Goal: Task Accomplishment & Management: Use online tool/utility

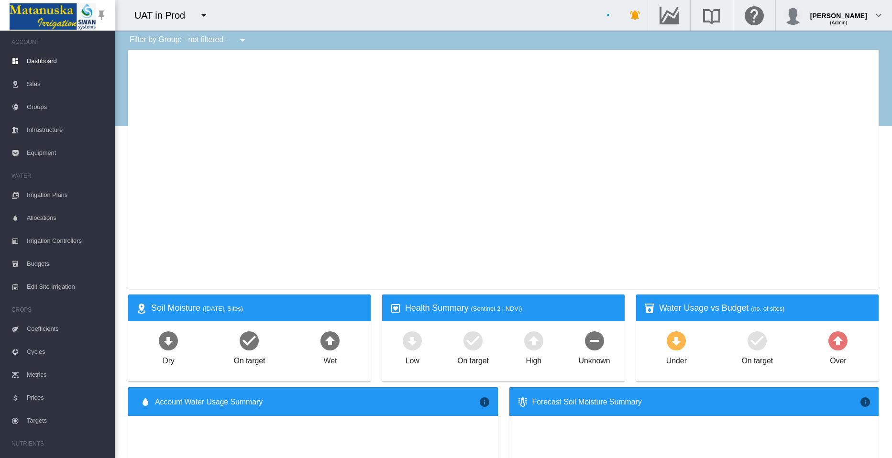
click at [204, 14] on md-icon "icon-menu-down" at bounding box center [203, 15] width 11 height 11
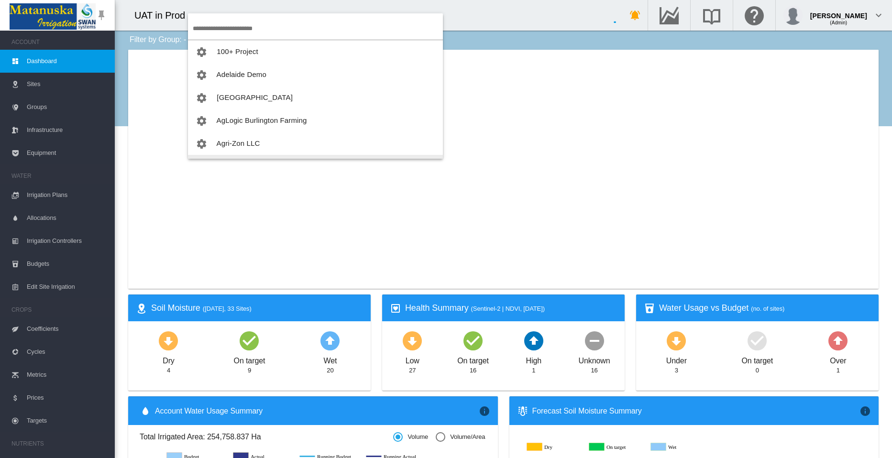
scroll to position [19, 0]
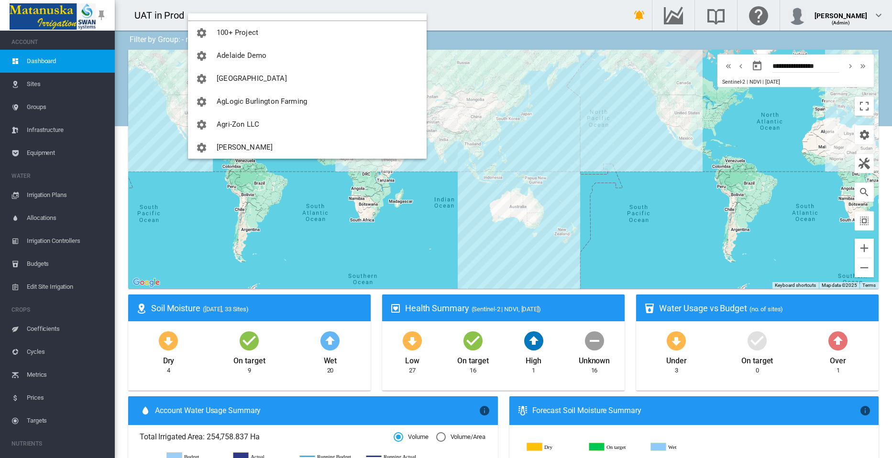
click at [113, 351] on md-backdrop at bounding box center [446, 229] width 892 height 458
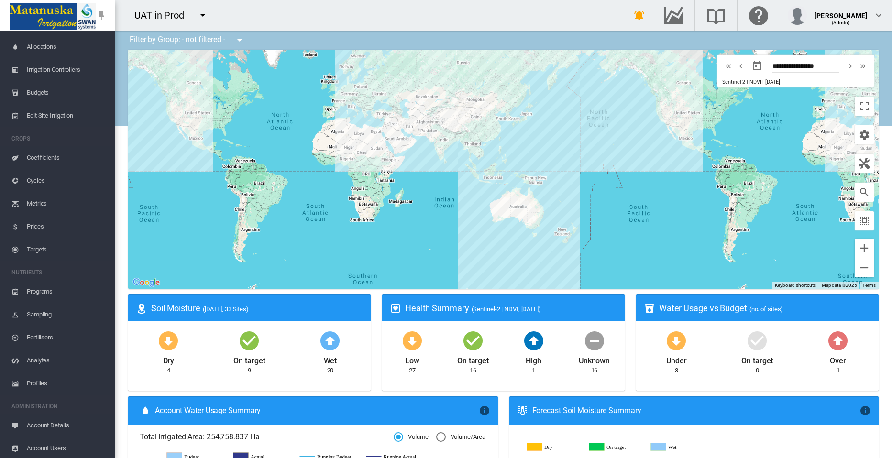
scroll to position [173, 0]
click at [33, 379] on span "Profiles" at bounding box center [67, 381] width 80 height 23
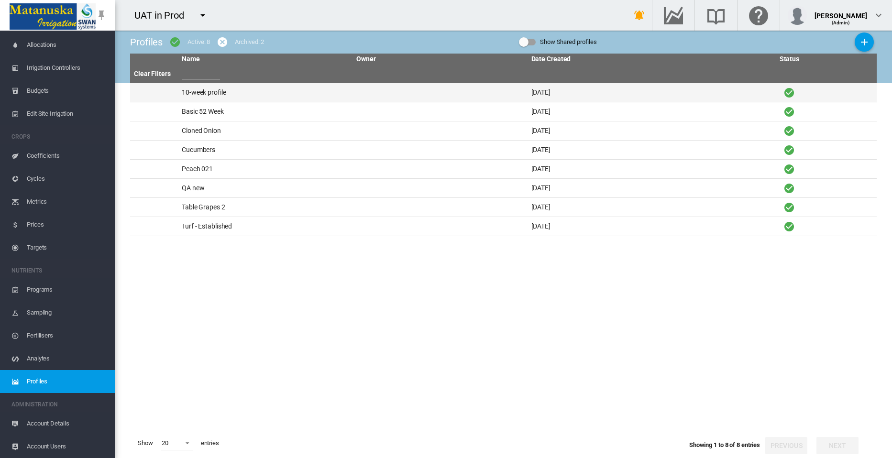
click at [207, 90] on td "10-week profile" at bounding box center [265, 92] width 174 height 19
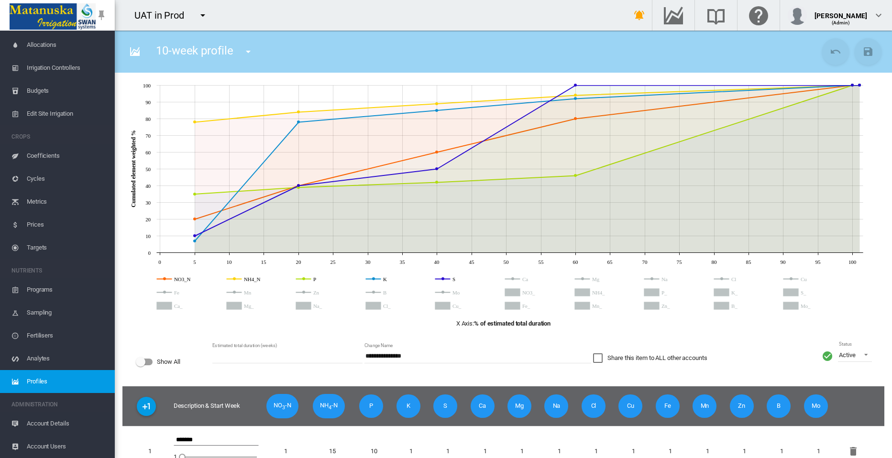
click at [372, 279] on circle "K" at bounding box center [373, 278] width 3 height 3
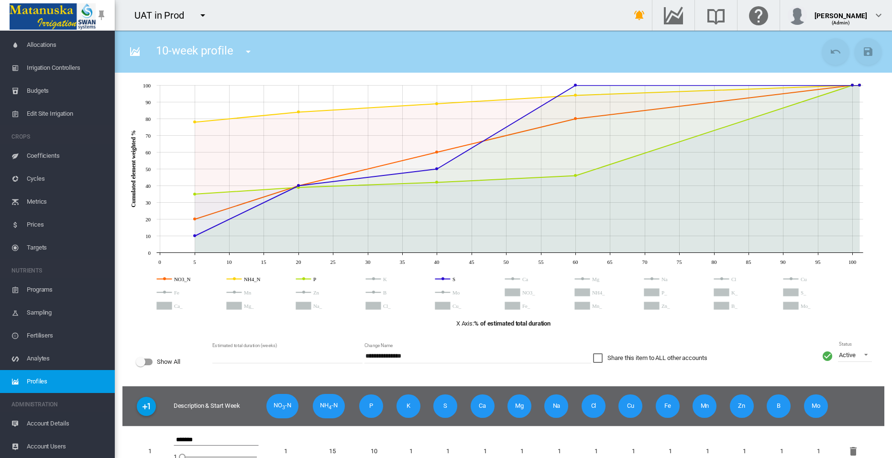
click at [303, 279] on circle "P" at bounding box center [303, 278] width 3 height 3
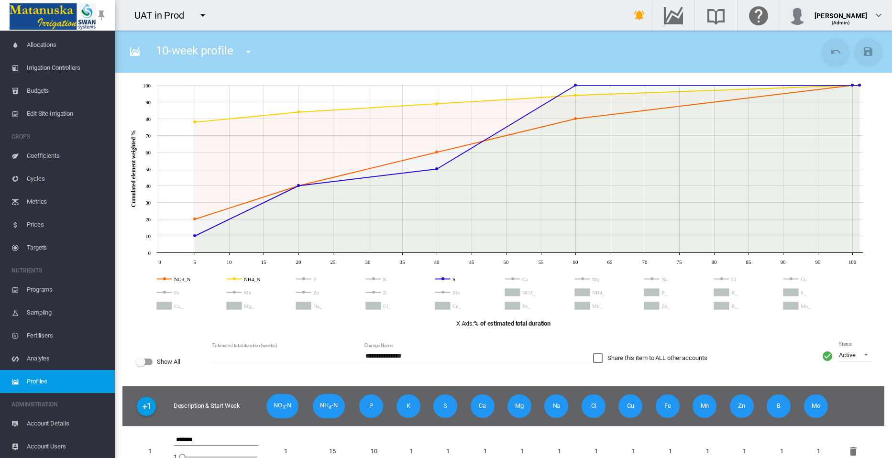
click at [234, 280] on circle "NH4_N" at bounding box center [234, 278] width 3 height 3
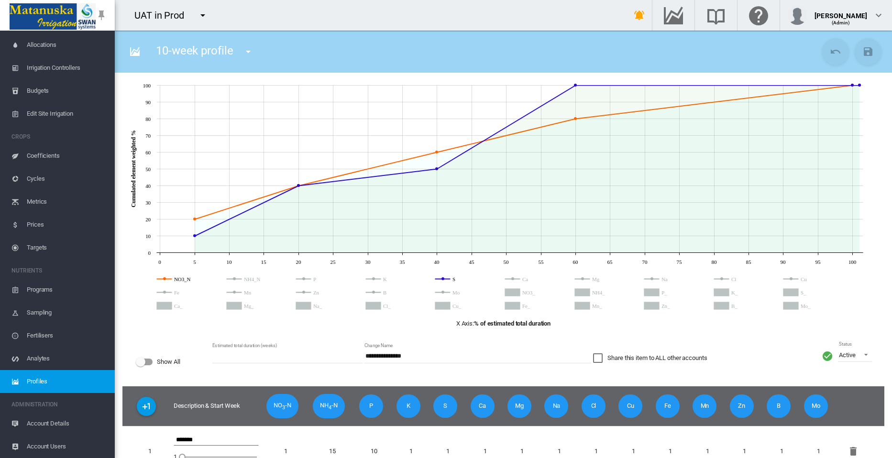
click at [163, 278] on circle "NO3_N" at bounding box center [164, 278] width 3 height 3
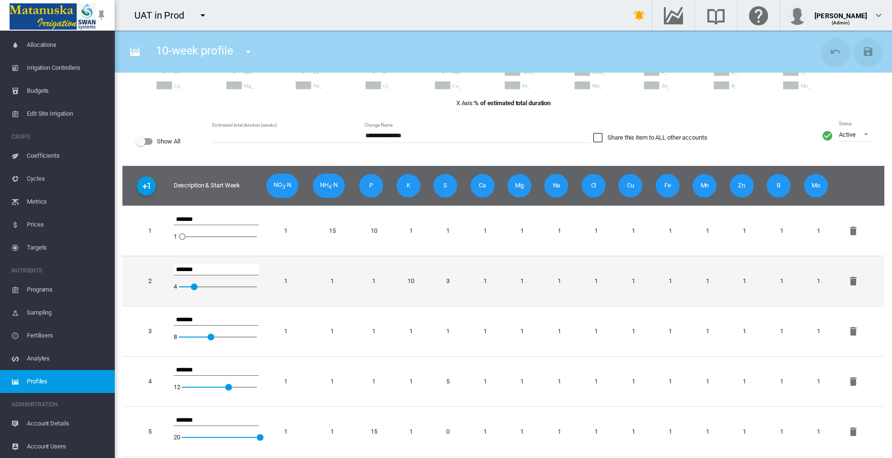
scroll to position [237, 0]
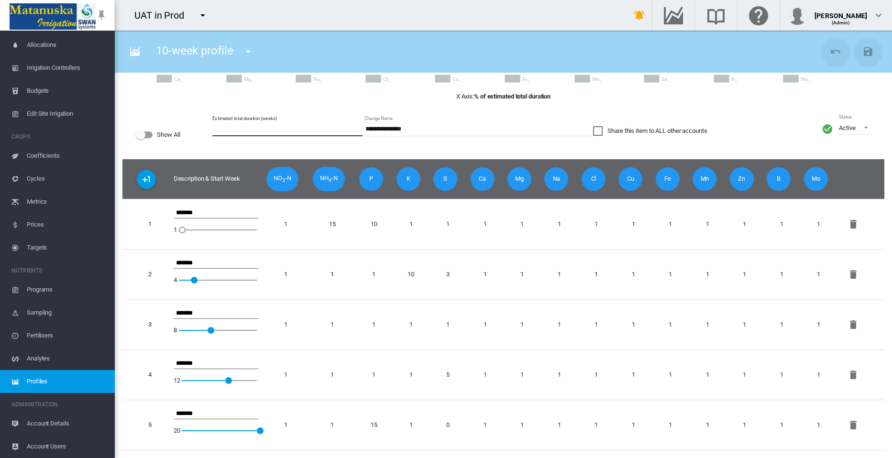
drag, startPoint x: 228, startPoint y: 122, endPoint x: 207, endPoint y: 121, distance: 21.1
click at [207, 121] on div "**********" at bounding box center [502, 134] width 761 height 49
type input "**"
click at [862, 55] on md-icon "icon-content-save" at bounding box center [867, 51] width 11 height 11
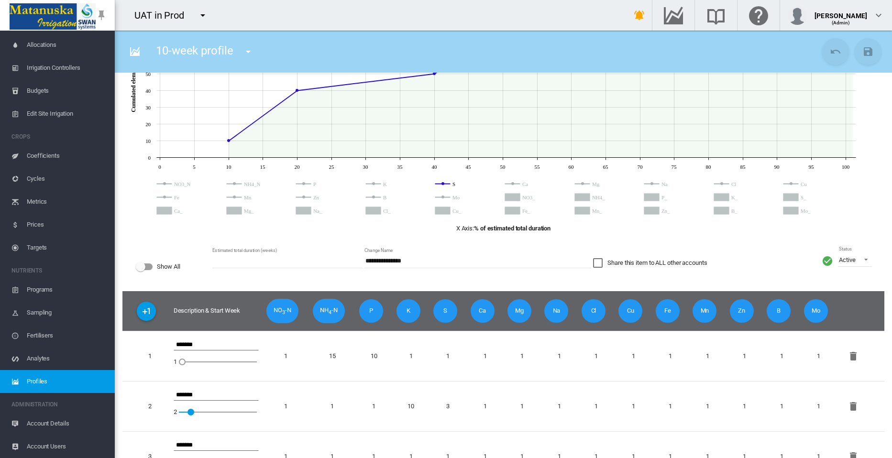
scroll to position [0, 0]
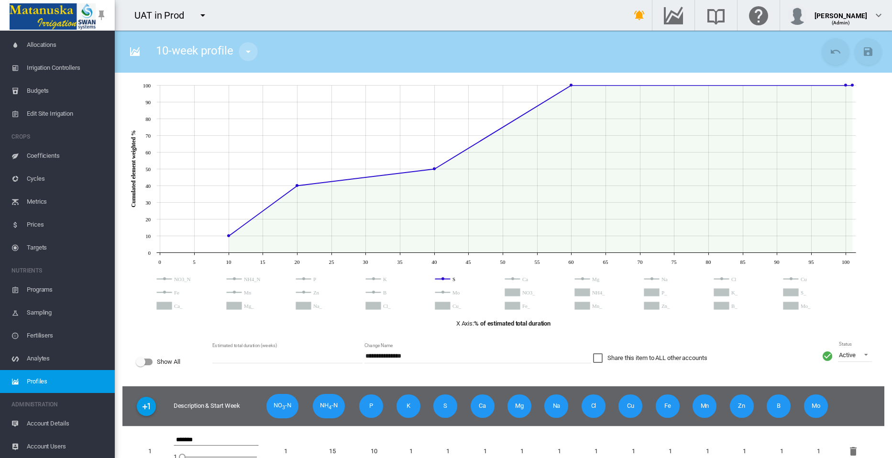
click at [249, 51] on md-icon "icon-menu-down" at bounding box center [247, 51] width 11 height 11
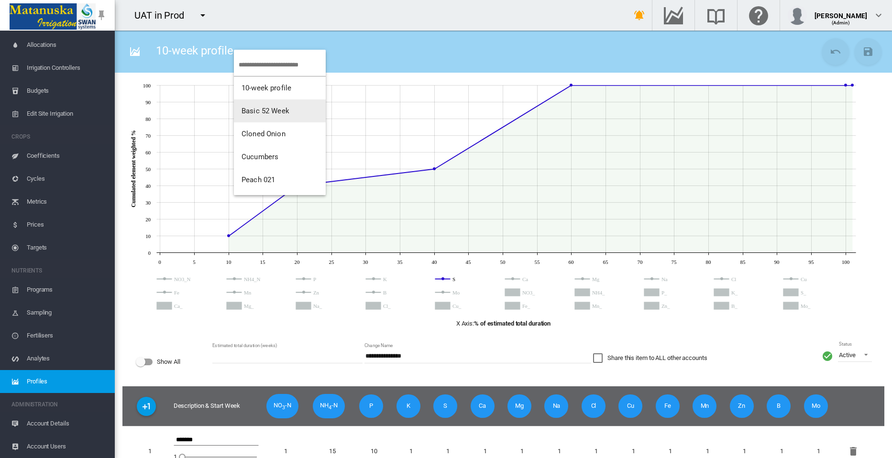
click at [254, 109] on span "Basic 52 Week" at bounding box center [265, 111] width 48 height 9
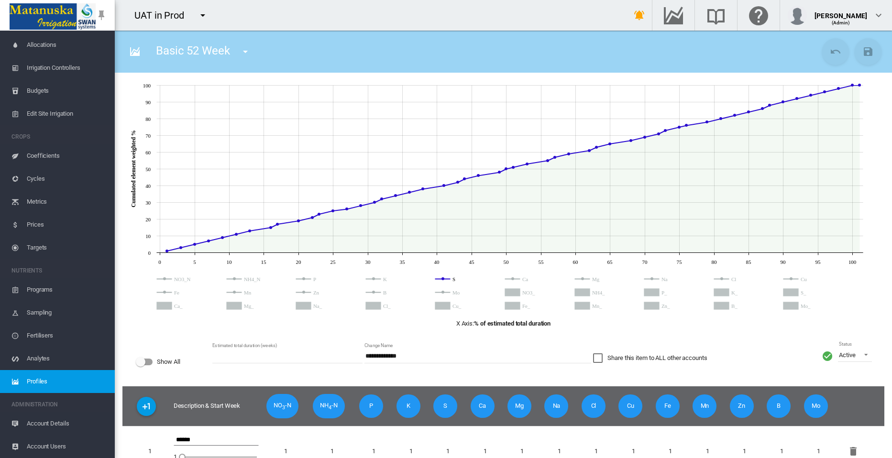
click at [243, 54] on md-icon "icon-menu-down" at bounding box center [244, 51] width 11 height 11
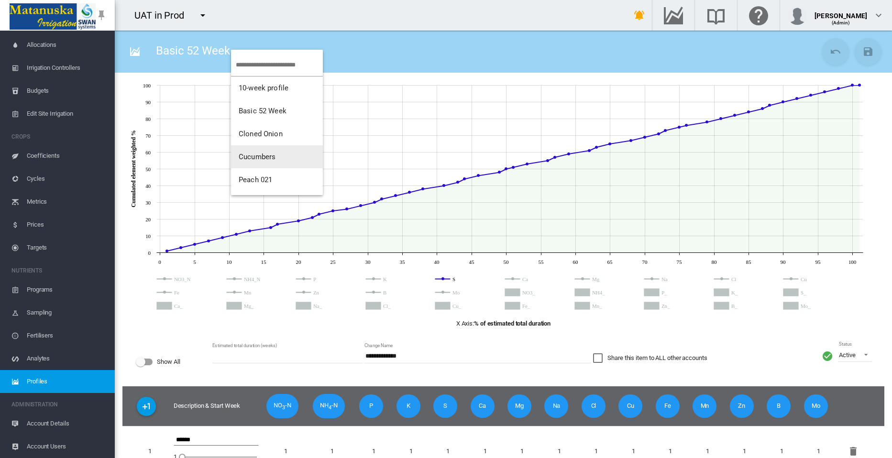
click at [262, 157] on span "Cucumbers" at bounding box center [257, 156] width 37 height 9
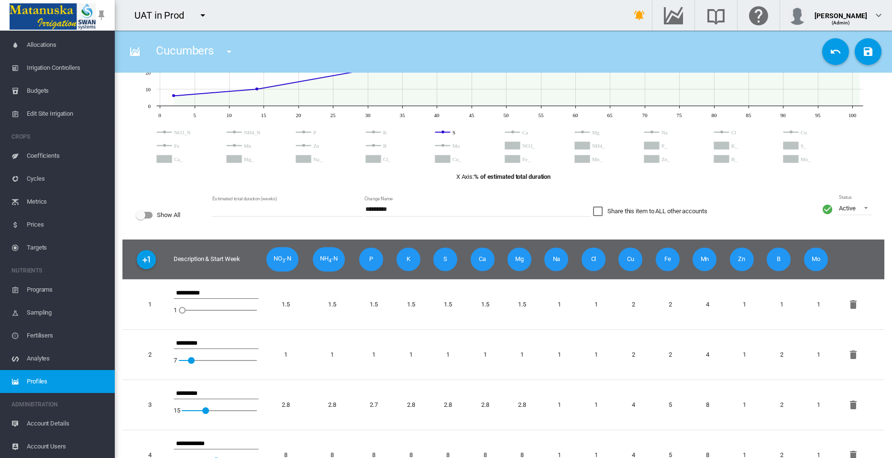
scroll to position [191, 0]
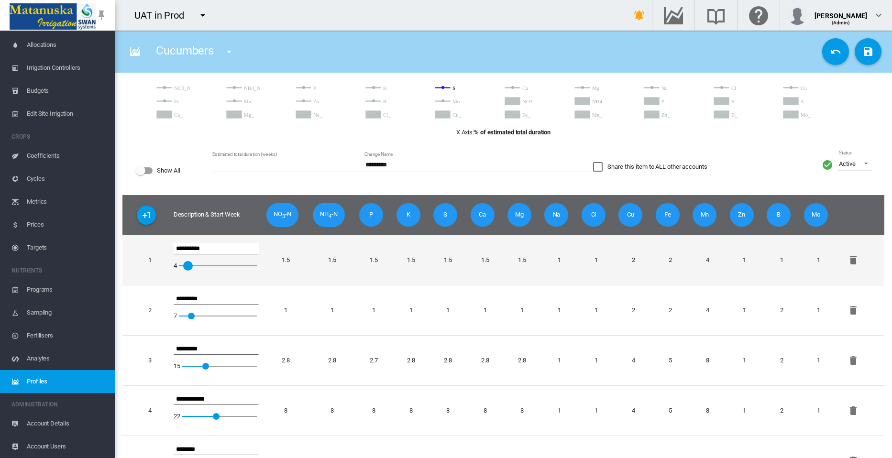
click at [185, 266] on div at bounding box center [183, 266] width 10 height 10
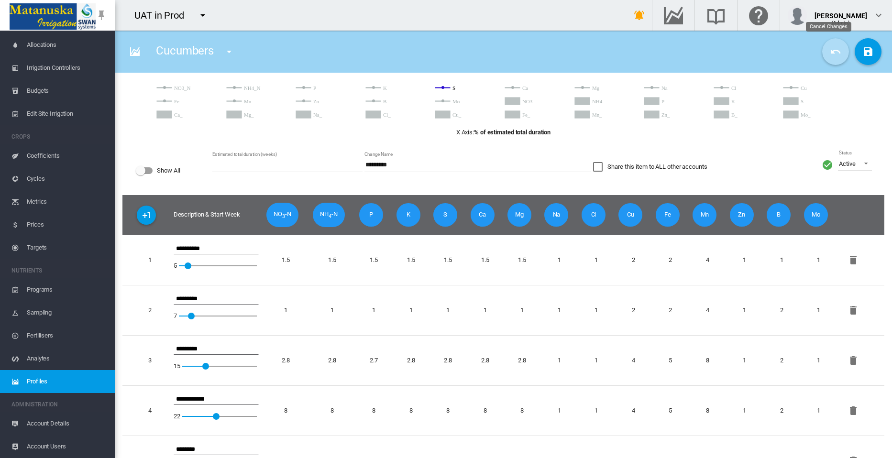
click at [829, 51] on md-icon "icon-undo" at bounding box center [834, 51] width 11 height 11
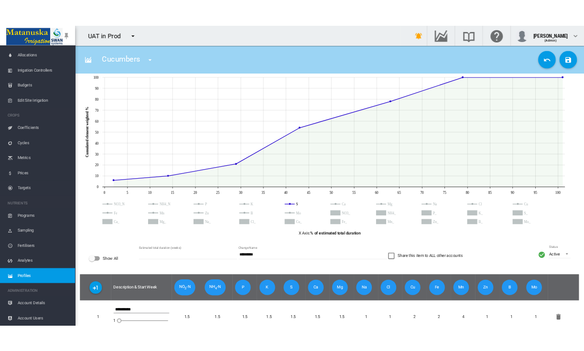
scroll to position [0, 0]
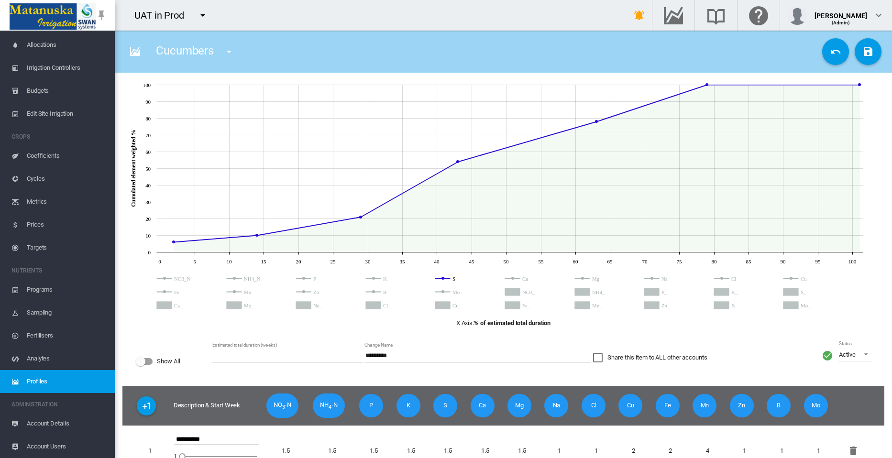
drag, startPoint x: 130, startPoint y: 54, endPoint x: 131, endPoint y: 66, distance: 11.5
click at [130, 54] on md-icon "icon-chart-areaspline" at bounding box center [134, 51] width 11 height 11
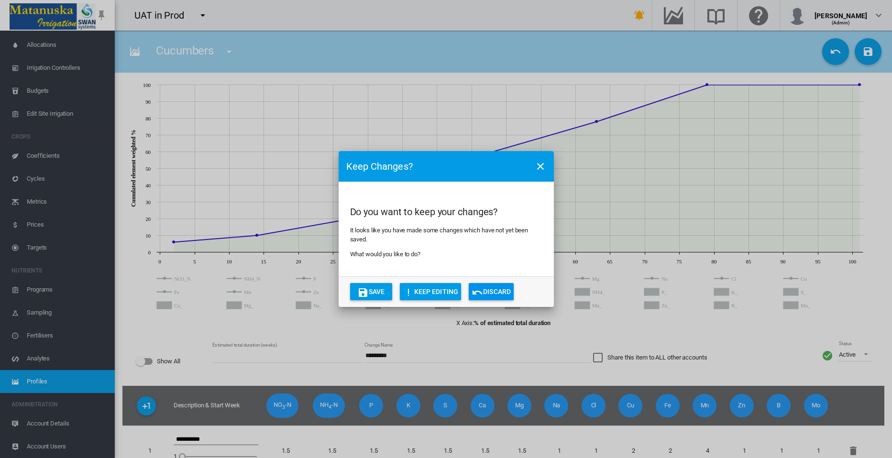
click at [489, 293] on button "Discard" at bounding box center [490, 291] width 45 height 17
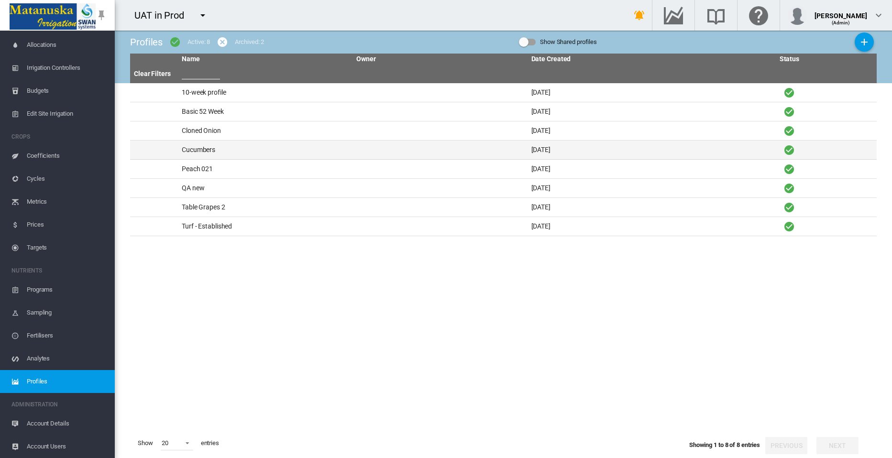
click at [203, 147] on td "Cucumbers" at bounding box center [265, 150] width 174 height 19
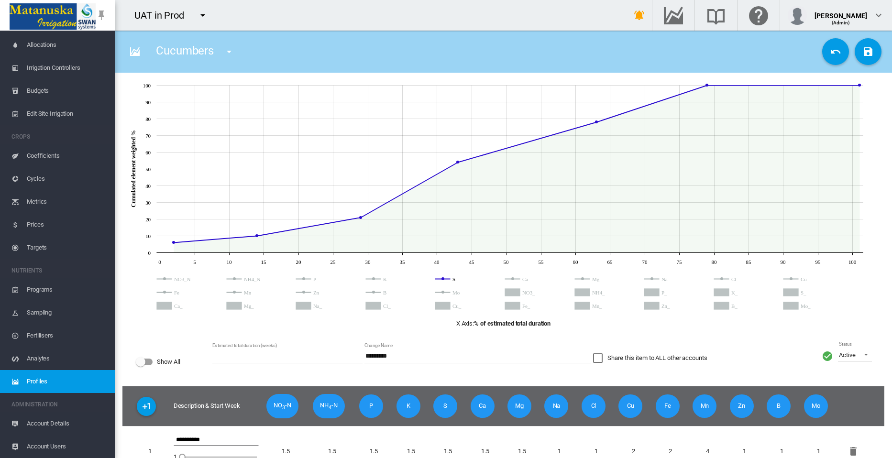
click at [442, 279] on circle "S" at bounding box center [442, 278] width 3 height 3
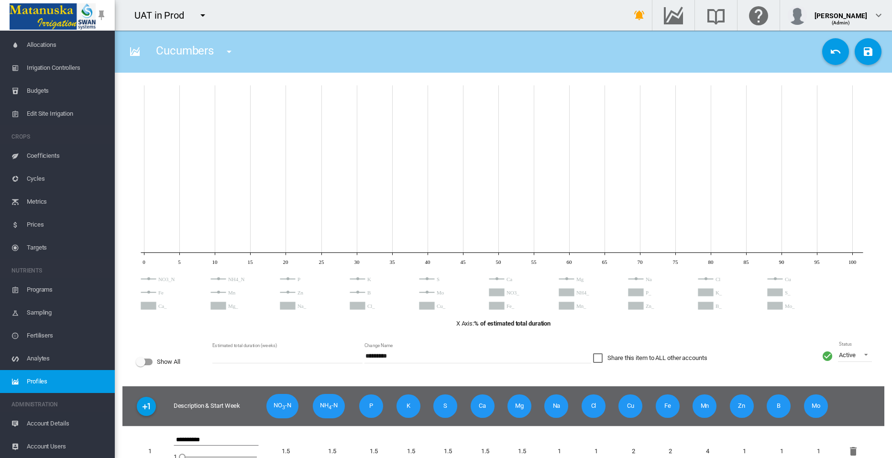
click at [426, 279] on circle "S" at bounding box center [426, 278] width 3 height 3
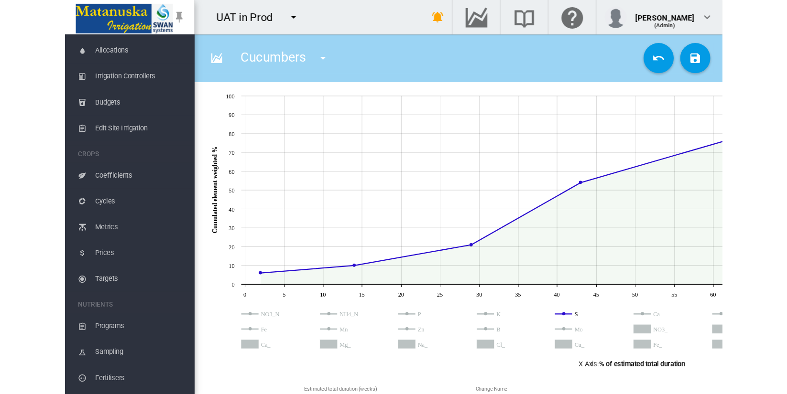
scroll to position [173, 0]
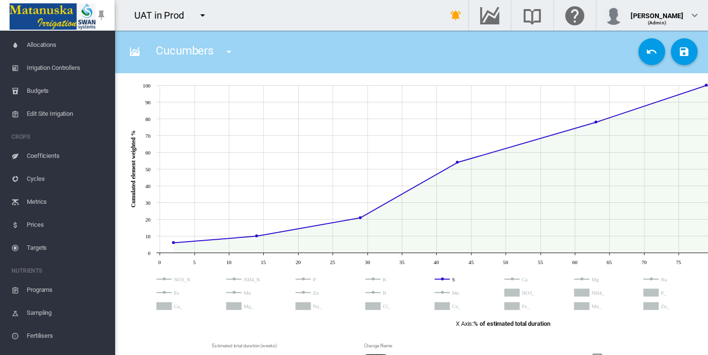
click at [104, 18] on md-icon "icon-pin" at bounding box center [101, 15] width 11 height 11
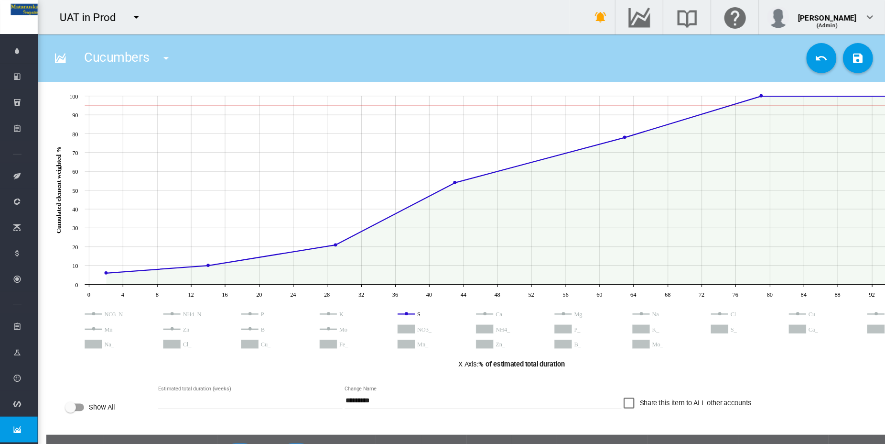
scroll to position [174, 0]
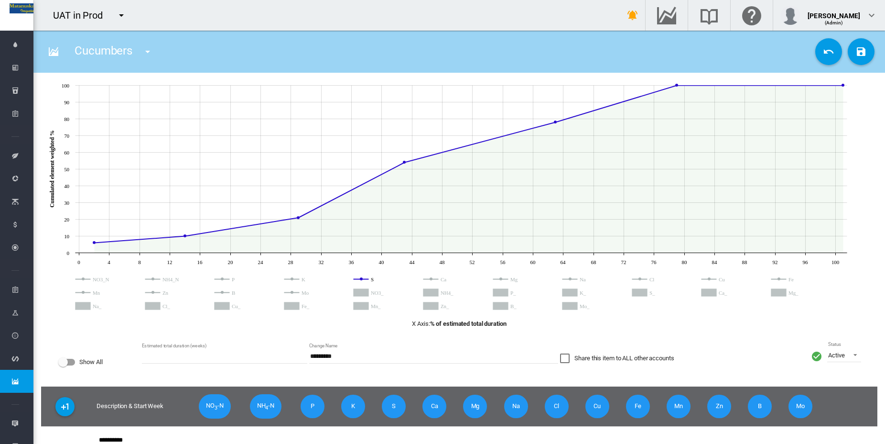
click at [222, 281] on icon at bounding box center [462, 292] width 772 height 44
click at [222, 278] on circle "P" at bounding box center [222, 278] width 3 height 3
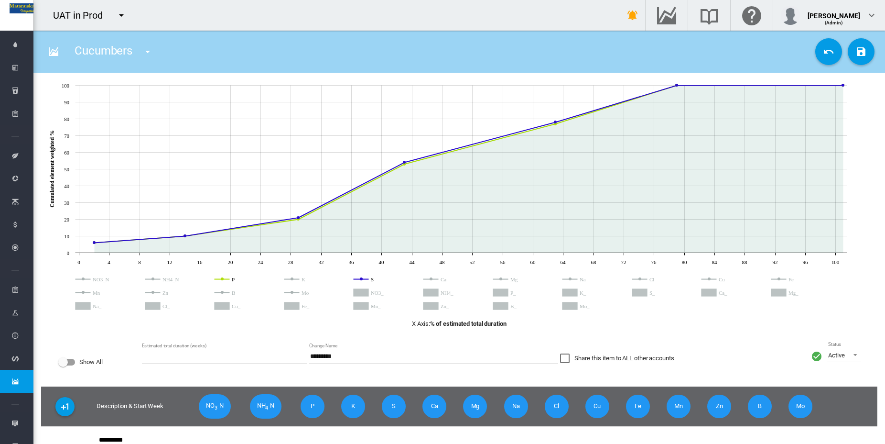
click at [222, 278] on circle "P" at bounding box center [222, 278] width 3 height 3
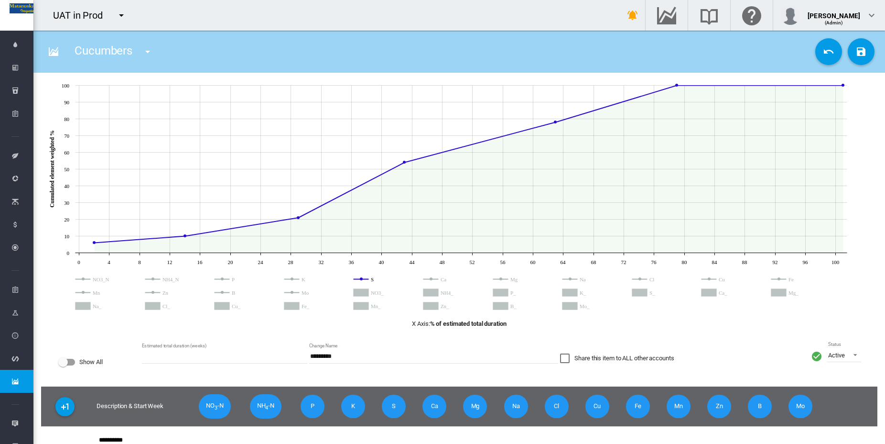
click at [292, 279] on circle "K" at bounding box center [292, 278] width 3 height 3
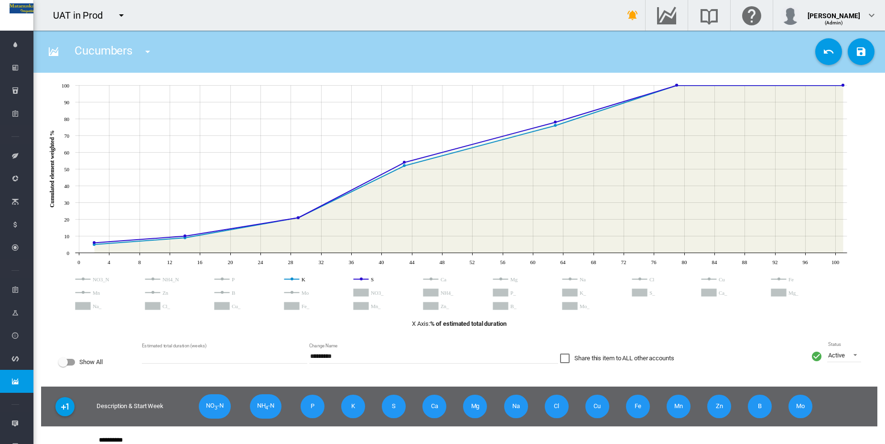
click at [292, 279] on circle "K" at bounding box center [292, 278] width 3 height 3
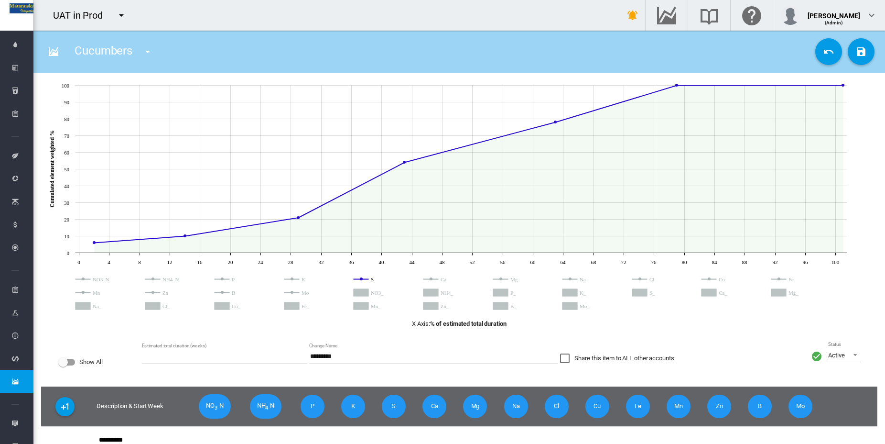
click at [361, 279] on circle "S" at bounding box center [361, 278] width 3 height 3
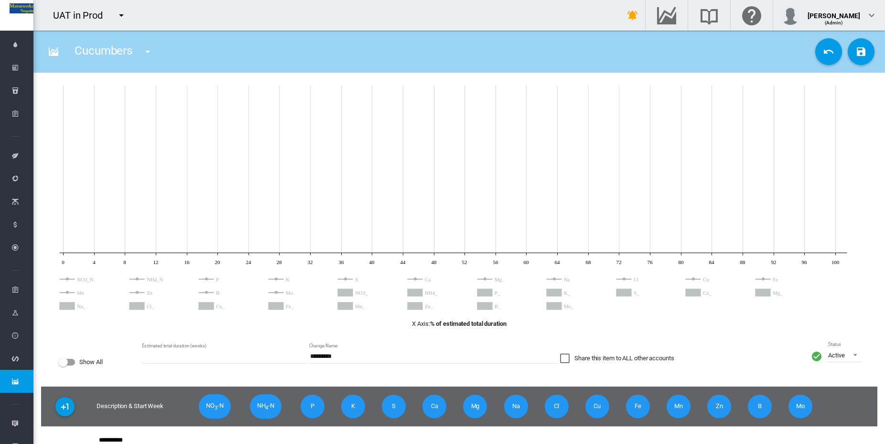
click at [414, 278] on circle "Ca" at bounding box center [415, 278] width 3 height 3
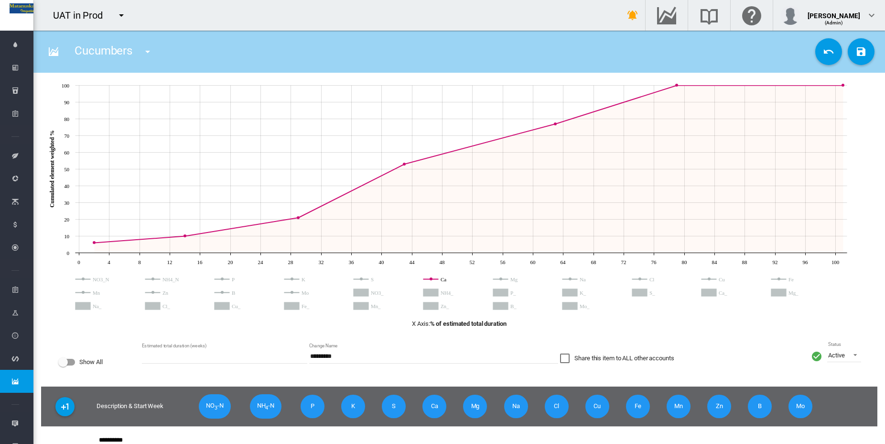
click at [502, 279] on circle "Mg" at bounding box center [501, 278] width 3 height 3
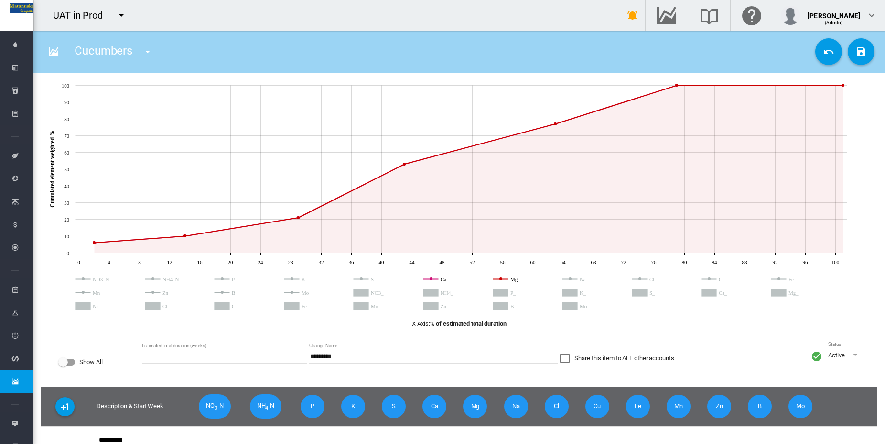
click at [571, 281] on icon at bounding box center [462, 292] width 772 height 44
click at [569, 279] on circle "Na" at bounding box center [570, 278] width 3 height 3
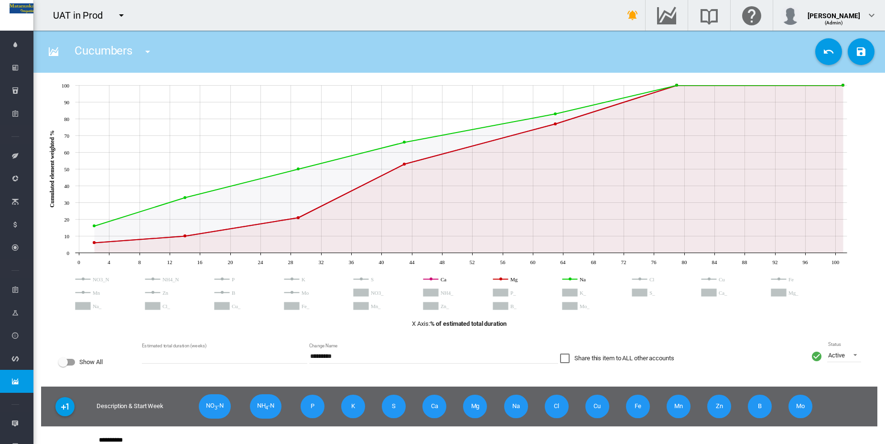
click at [502, 278] on circle "Mg" at bounding box center [501, 278] width 3 height 3
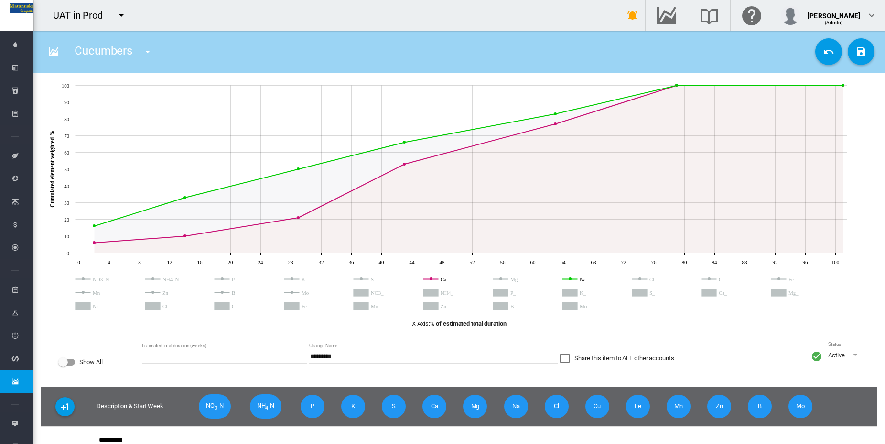
click at [431, 278] on circle "Ca" at bounding box center [431, 278] width 3 height 3
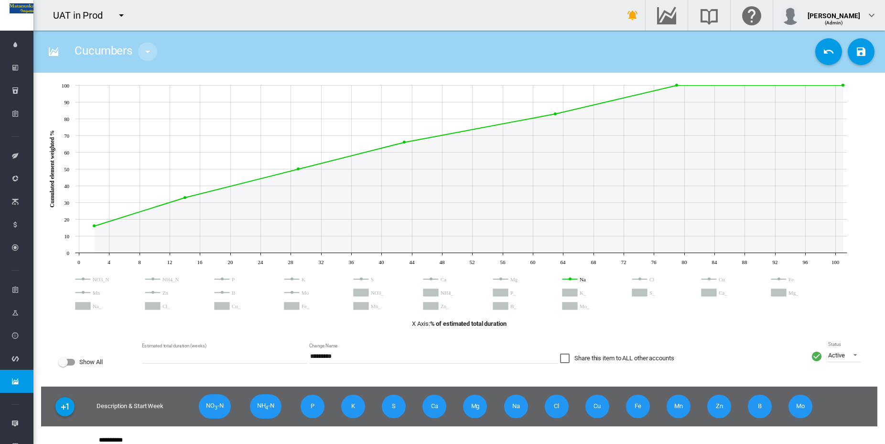
click at [150, 48] on md-icon "icon-menu-down" at bounding box center [147, 51] width 11 height 11
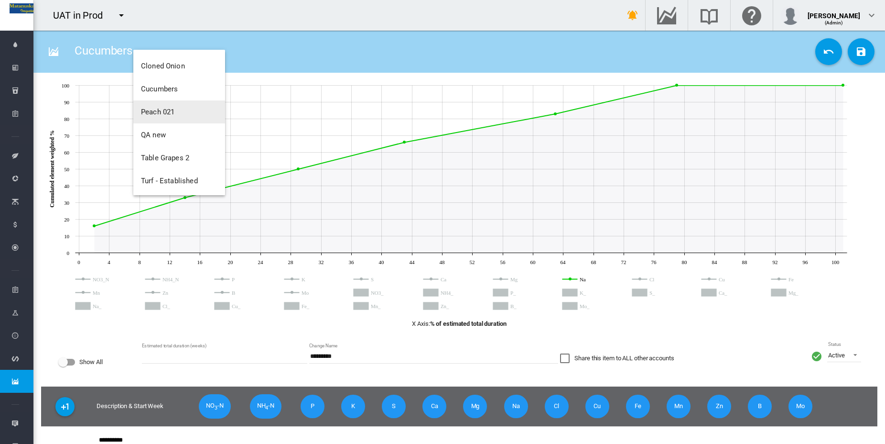
scroll to position [69, 0]
click at [187, 182] on span "Turf - Established" at bounding box center [169, 179] width 57 height 9
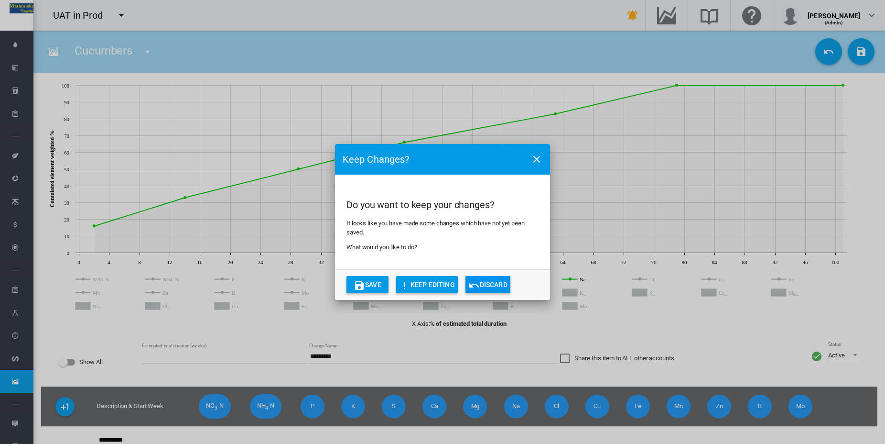
click at [489, 284] on button "Discard" at bounding box center [488, 284] width 45 height 17
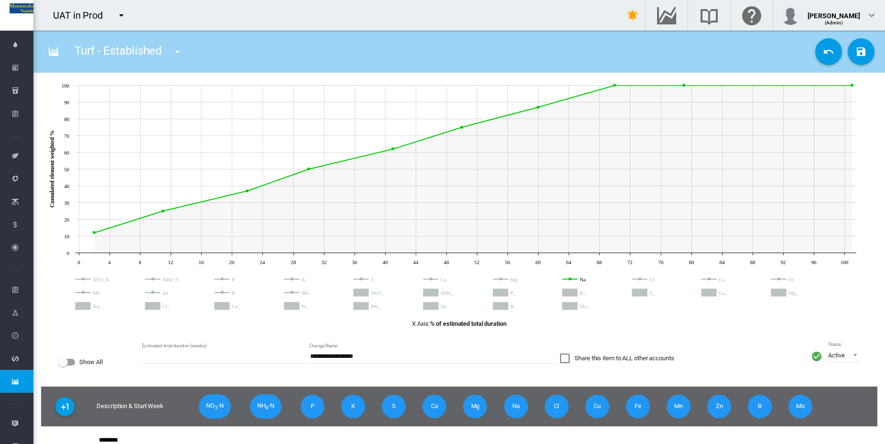
click at [176, 51] on md-icon "icon-menu-down" at bounding box center [177, 51] width 11 height 11
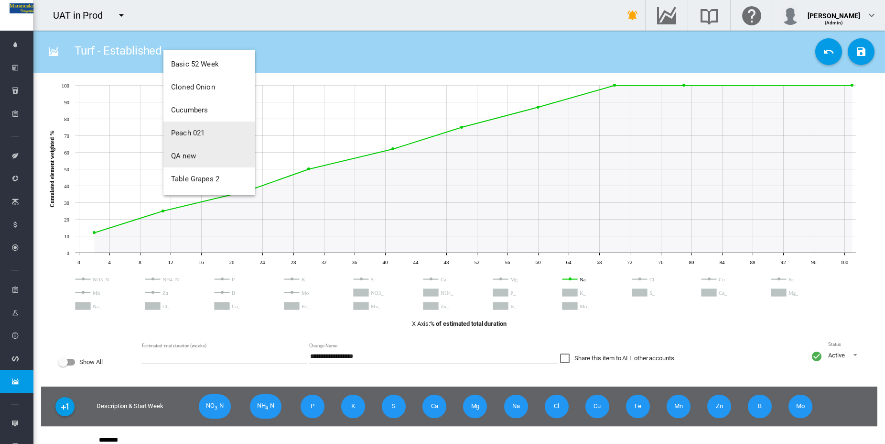
scroll to position [69, 0]
click at [198, 154] on span "Table Grapes 2" at bounding box center [195, 156] width 48 height 9
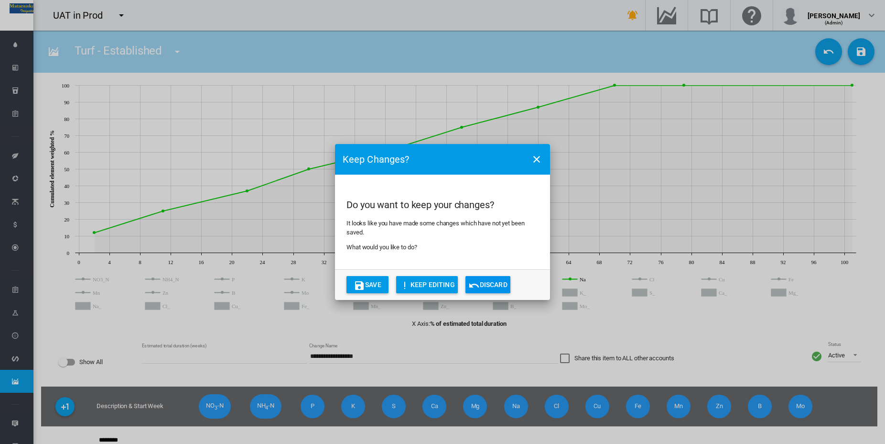
click at [497, 284] on button "Discard" at bounding box center [488, 284] width 45 height 17
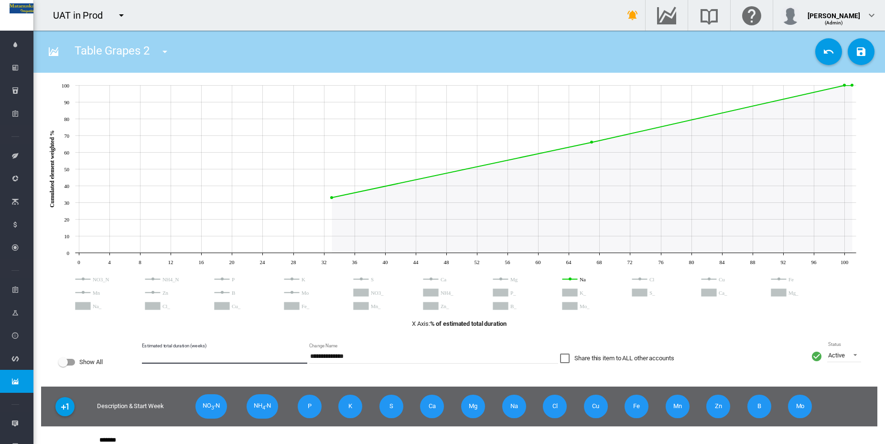
drag, startPoint x: 149, startPoint y: 358, endPoint x: 129, endPoint y: 357, distance: 19.6
click at [129, 357] on div "**********" at bounding box center [459, 361] width 837 height 49
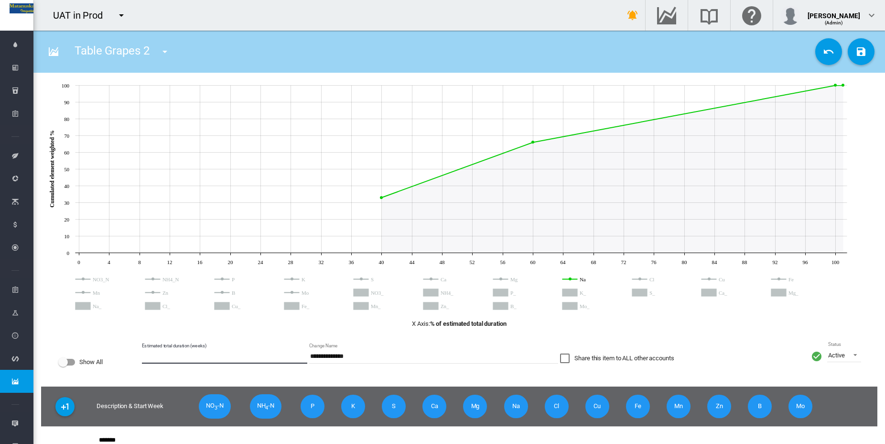
type input "**"
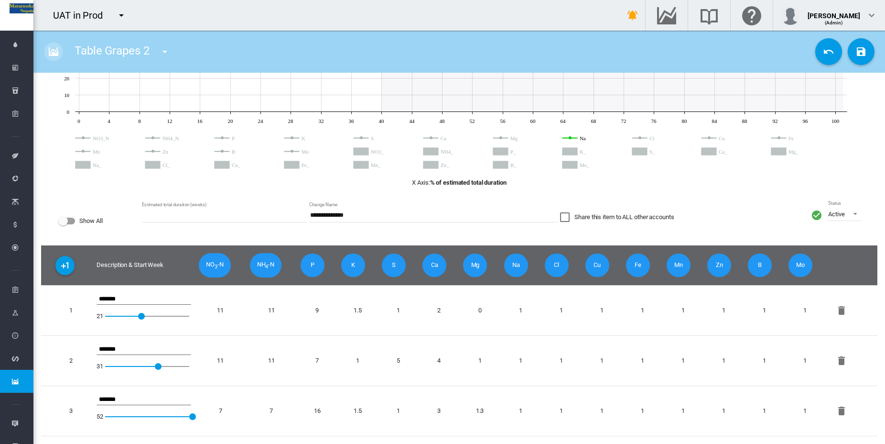
click at [56, 53] on md-icon "icon-chart-areaspline" at bounding box center [53, 51] width 11 height 11
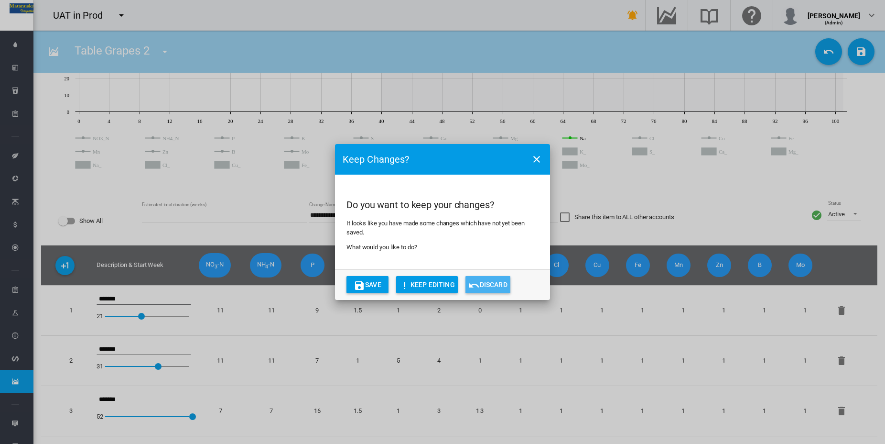
click at [491, 282] on button "Discard" at bounding box center [488, 284] width 45 height 17
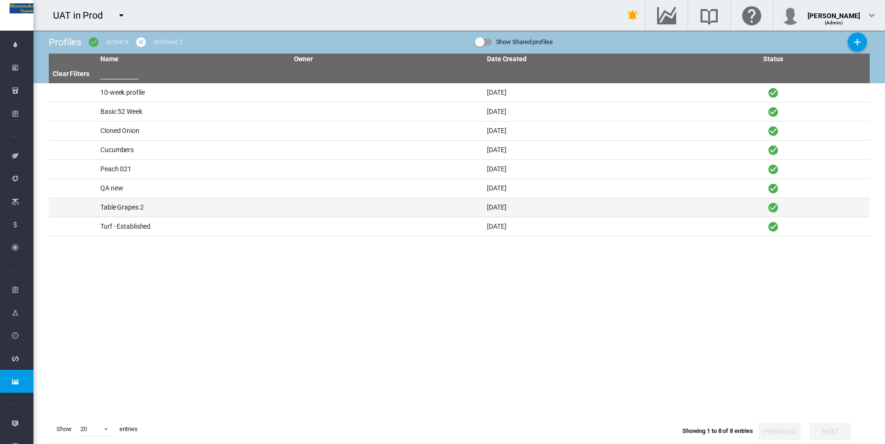
click at [133, 206] on td "Table Grapes 2" at bounding box center [194, 207] width 194 height 19
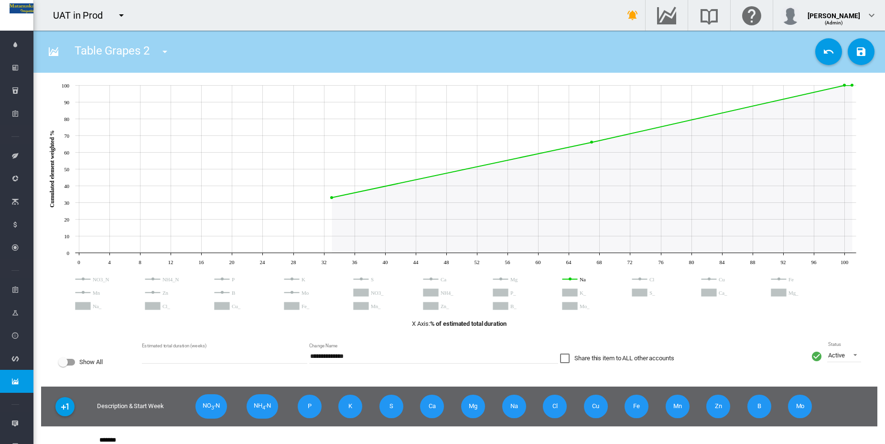
type input "*"
click at [164, 52] on md-icon "icon-menu-down" at bounding box center [164, 51] width 11 height 11
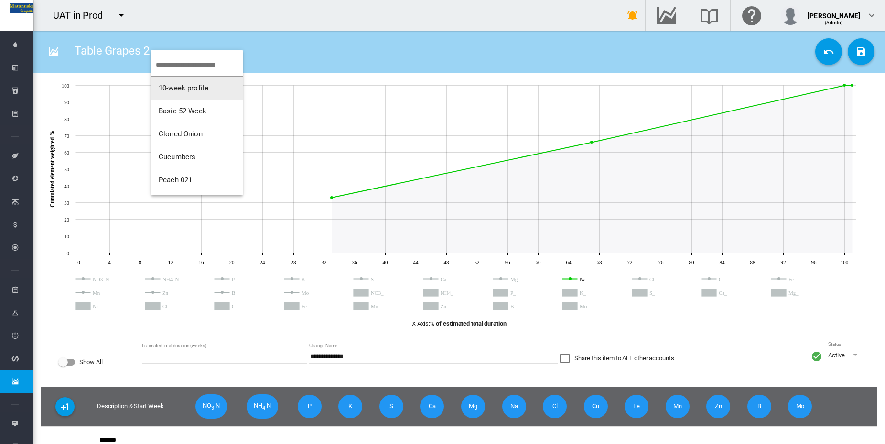
click at [199, 86] on span "10-week profile" at bounding box center [184, 88] width 50 height 9
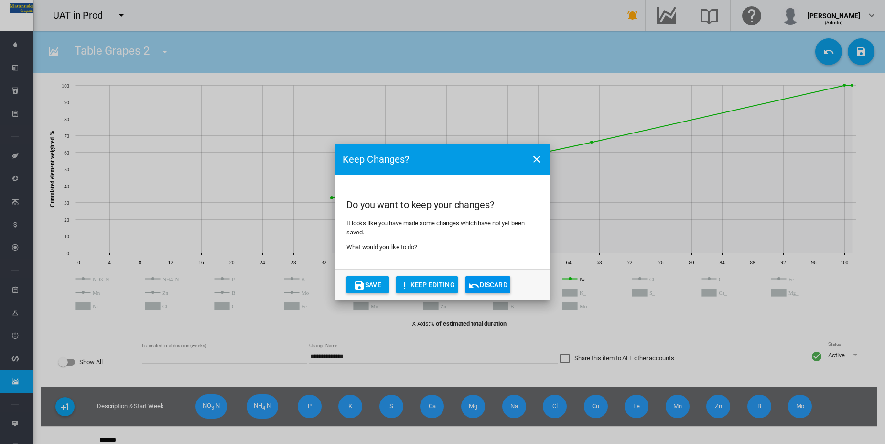
click at [488, 283] on button "Discard" at bounding box center [488, 284] width 45 height 17
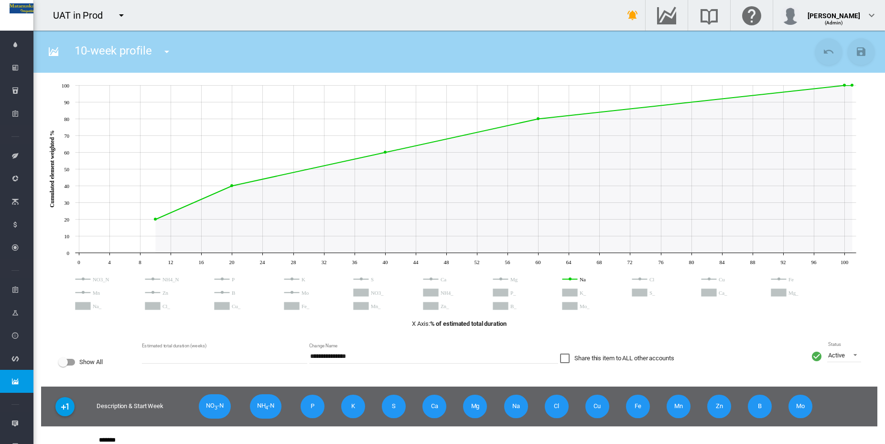
type input "**"
click at [362, 278] on circle "S" at bounding box center [361, 278] width 3 height 3
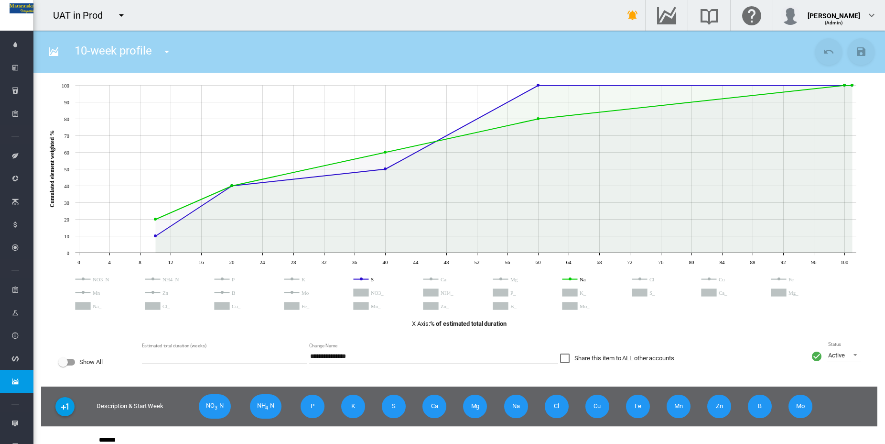
click at [573, 279] on icon "Na" at bounding box center [570, 279] width 15 height 0
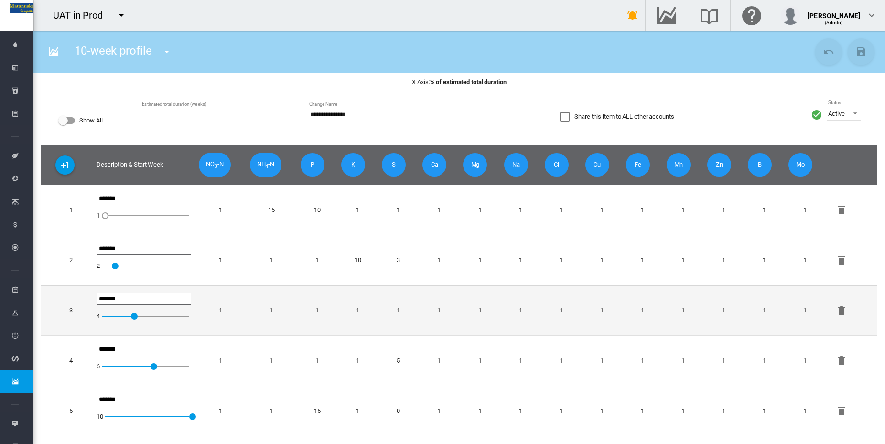
scroll to position [253, 0]
